Goal: Information Seeking & Learning: Check status

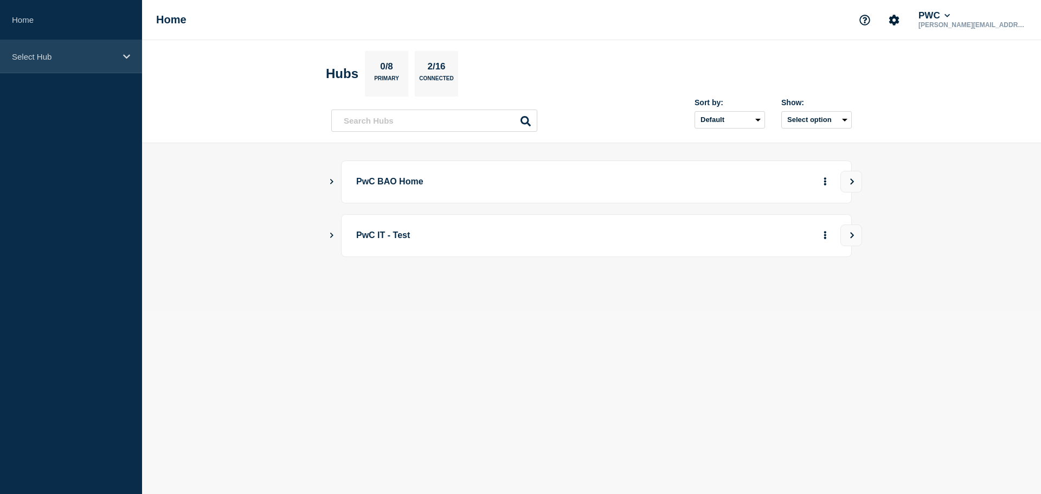
click at [47, 62] on div "Select Hub" at bounding box center [71, 56] width 142 height 33
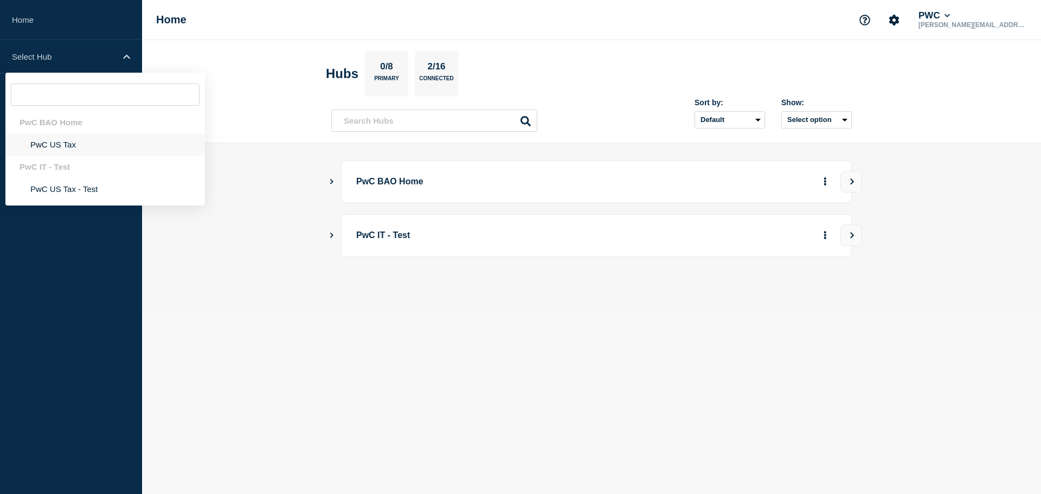
click at [67, 146] on li "PwC US Tax" at bounding box center [105, 144] width 200 height 22
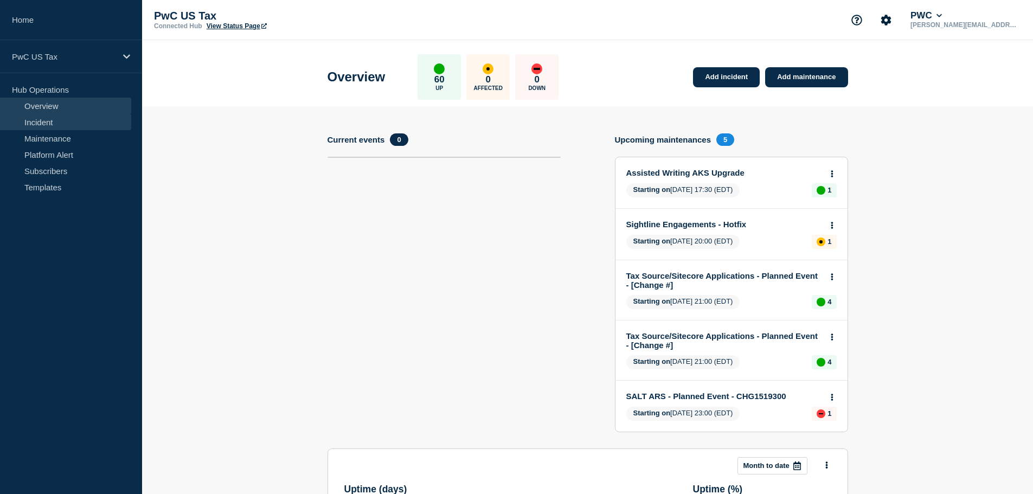
click at [53, 121] on link "Incident" at bounding box center [65, 122] width 131 height 16
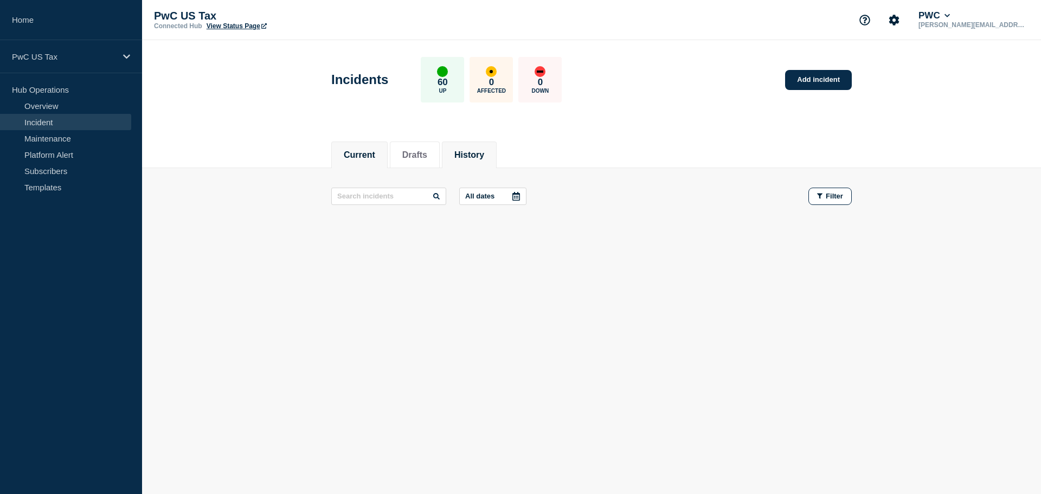
click at [490, 160] on li "History" at bounding box center [469, 155] width 55 height 27
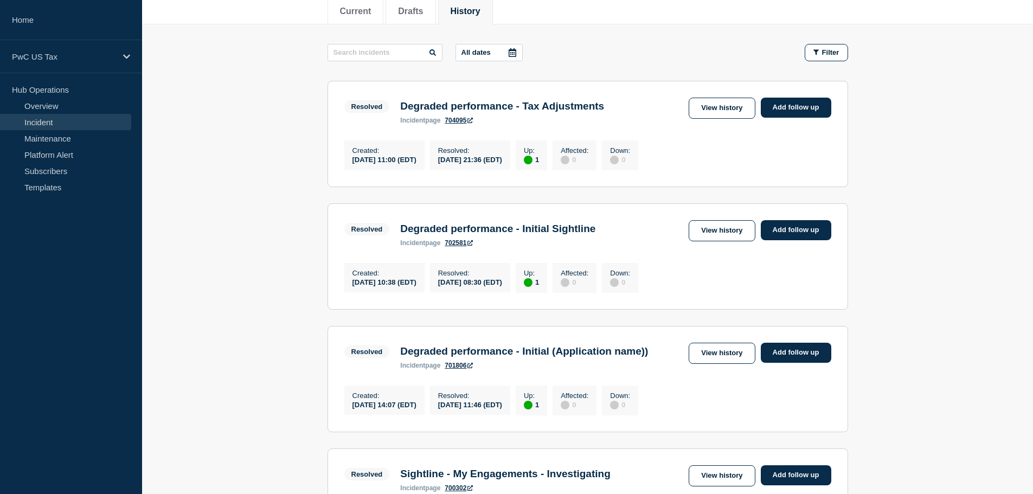
scroll to position [163, 0]
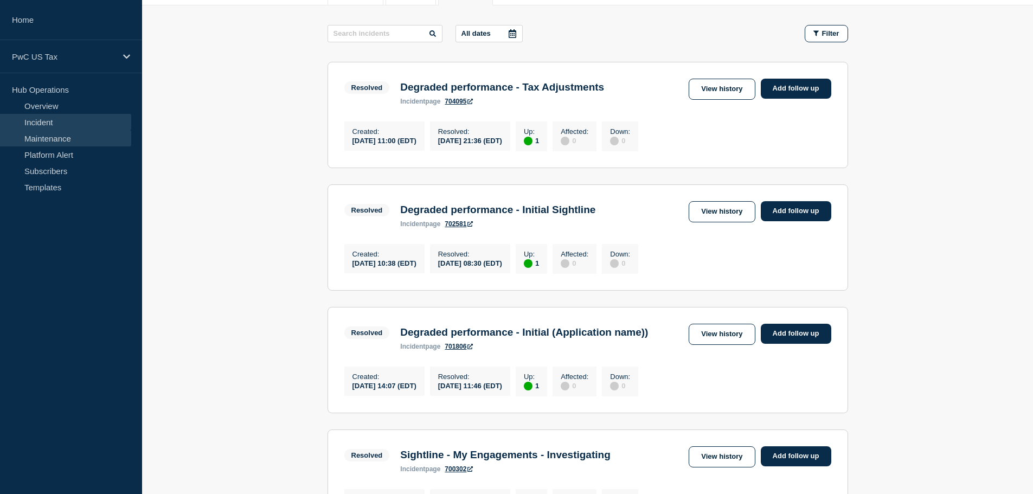
click at [55, 138] on link "Maintenance" at bounding box center [65, 138] width 131 height 16
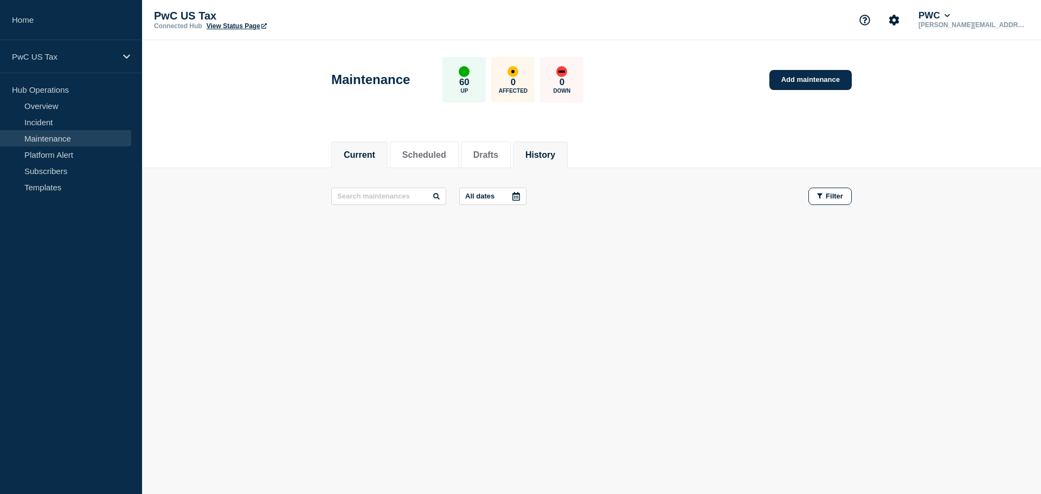
click at [546, 158] on button "History" at bounding box center [540, 155] width 30 height 10
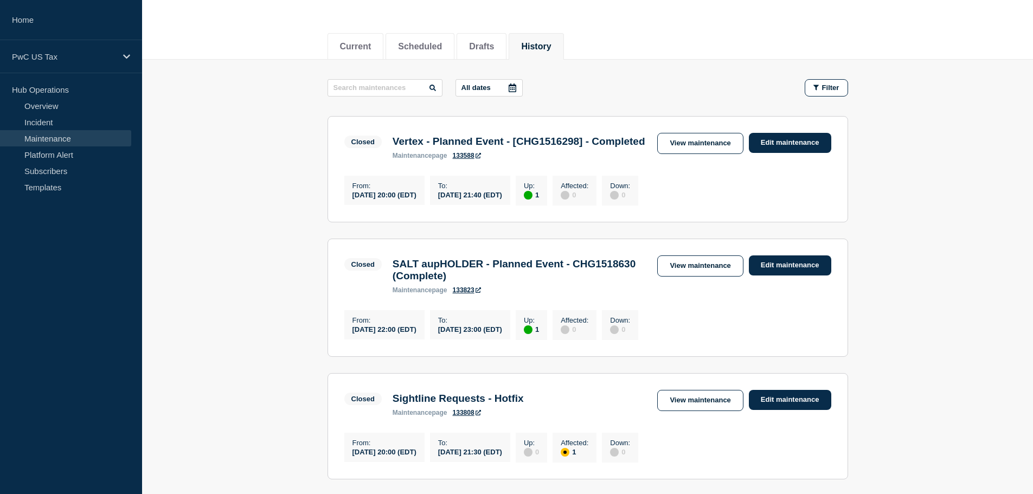
scroll to position [54, 0]
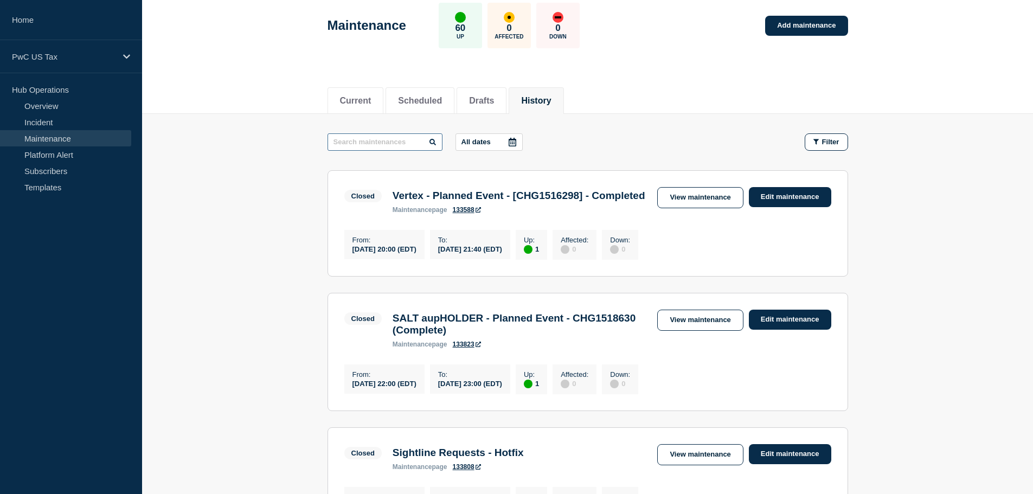
click at [357, 139] on input "text" at bounding box center [384, 141] width 115 height 17
paste input "CHG1515786"
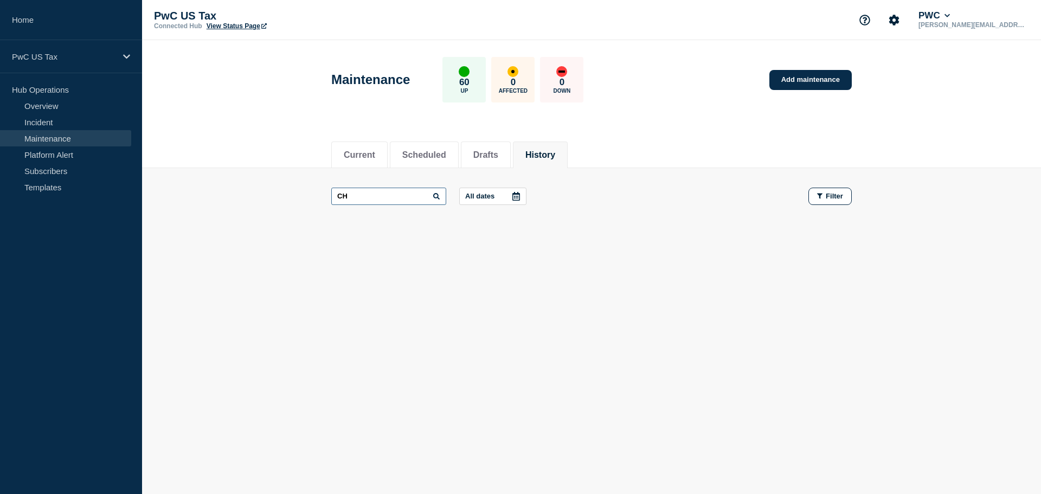
type input "C"
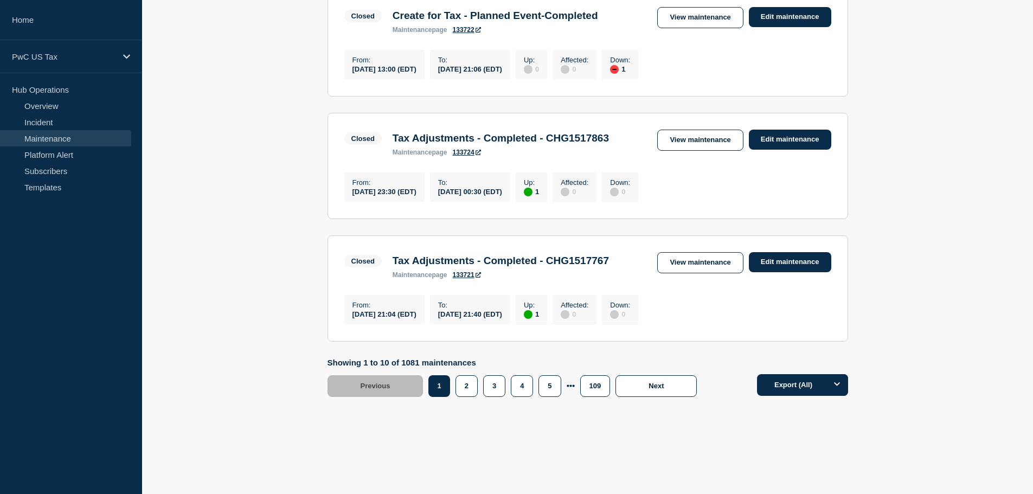
scroll to position [1139, 0]
click at [474, 396] on button "2" at bounding box center [466, 386] width 22 height 22
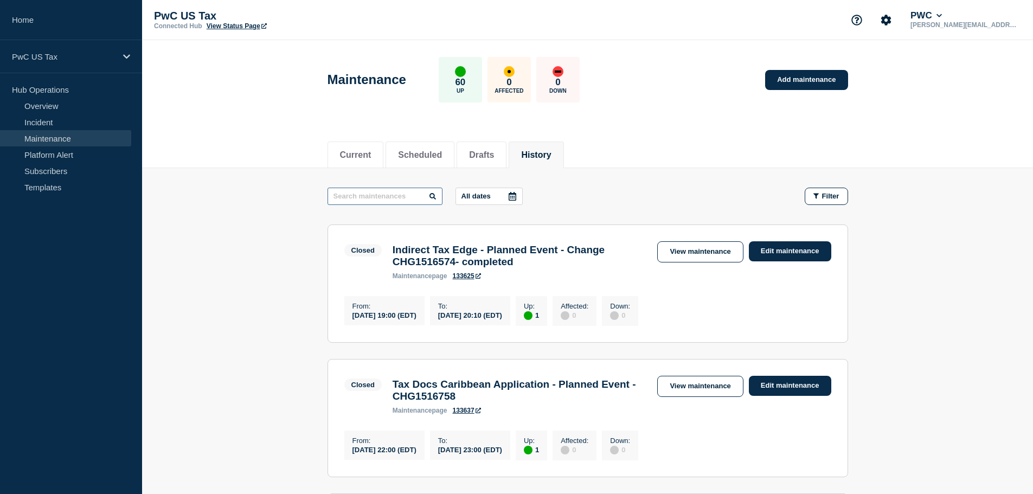
click at [365, 192] on input "text" at bounding box center [384, 196] width 115 height 17
drag, startPoint x: 351, startPoint y: 193, endPoint x: 298, endPoint y: 193, distance: 52.6
click at [298, 193] on main "slt All dates Filter Closed 1 Up State Lifecycle Tool (SLT) - Planned Event - […" at bounding box center [587, 459] width 891 height 582
type input "gtw"
